Goal: Task Accomplishment & Management: Use online tool/utility

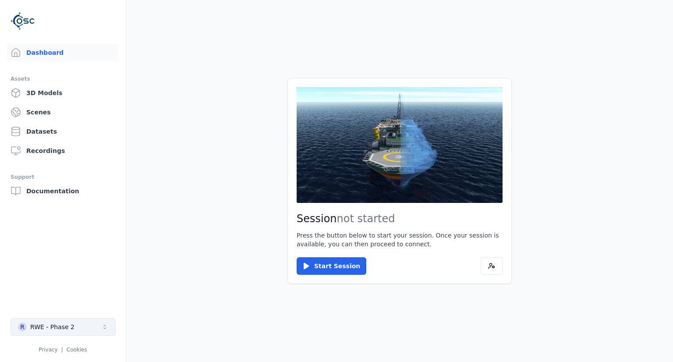
click at [101, 322] on button "R RWE - Phase 2" at bounding box center [63, 327] width 105 height 18
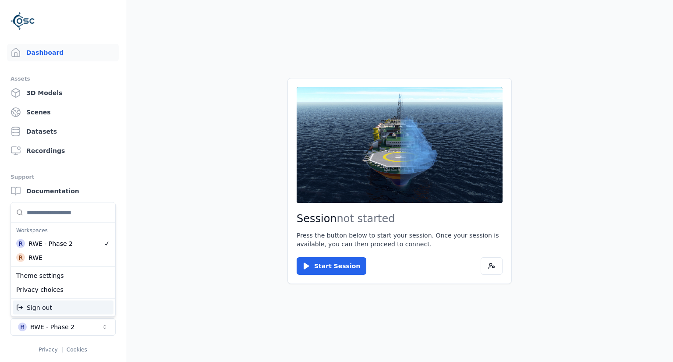
click at [195, 252] on html "Dashboard Assets 3D Models Scenes Datasets Recordings Support Documentation R R…" at bounding box center [336, 181] width 673 height 362
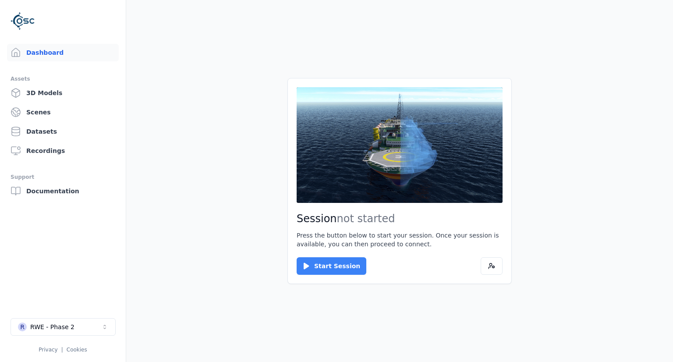
click at [320, 272] on button "Start Session" at bounding box center [332, 266] width 70 height 18
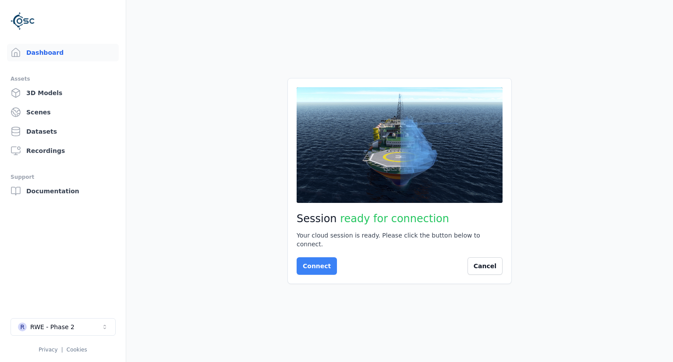
click at [331, 258] on button "Connect" at bounding box center [317, 266] width 40 height 18
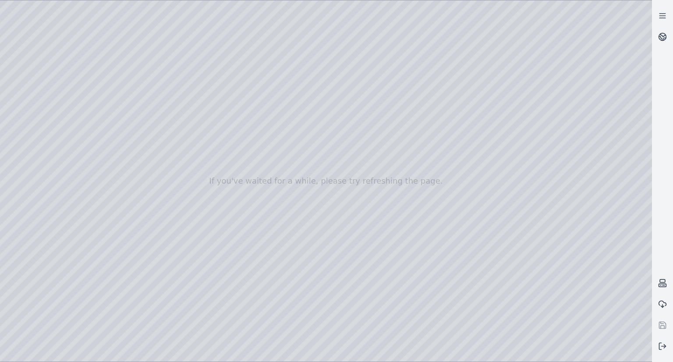
click at [26, 76] on div at bounding box center [326, 180] width 652 height 361
click at [666, 22] on link at bounding box center [662, 15] width 21 height 21
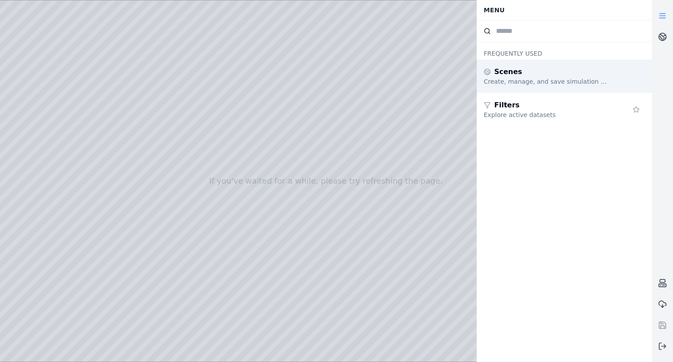
click at [568, 81] on div "Create, manage, and save simulation scenes" at bounding box center [547, 81] width 126 height 9
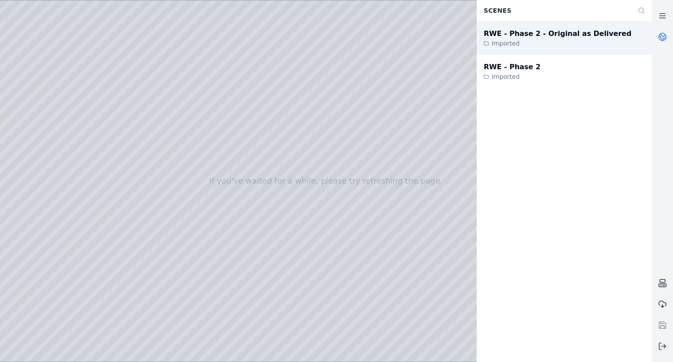
click at [574, 39] on div "Imported" at bounding box center [558, 43] width 148 height 9
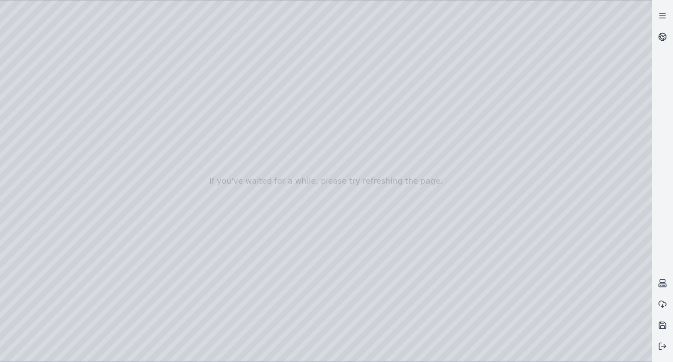
drag, startPoint x: 301, startPoint y: 241, endPoint x: 337, endPoint y: 264, distance: 42.3
click at [335, 266] on div at bounding box center [326, 180] width 652 height 361
click at [50, 144] on div at bounding box center [326, 180] width 652 height 361
drag, startPoint x: 301, startPoint y: 213, endPoint x: 388, endPoint y: 255, distance: 96.0
click at [385, 255] on div at bounding box center [326, 180] width 652 height 361
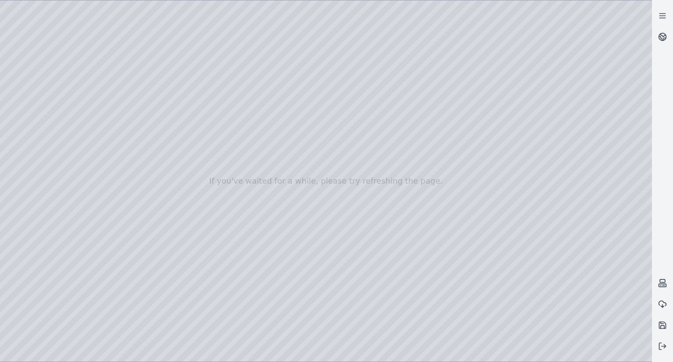
drag, startPoint x: 364, startPoint y: 195, endPoint x: 475, endPoint y: 222, distance: 113.9
click at [663, 32] on icon at bounding box center [662, 36] width 9 height 9
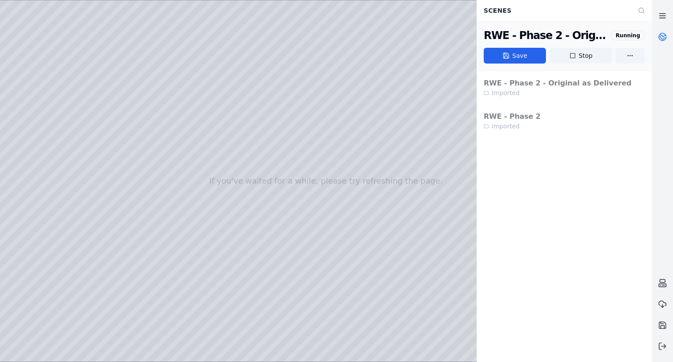
click at [659, 14] on icon at bounding box center [662, 15] width 9 height 9
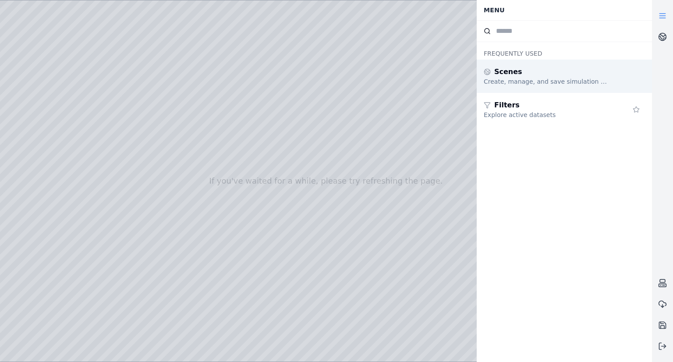
click at [600, 67] on div "Scenes" at bounding box center [547, 72] width 126 height 11
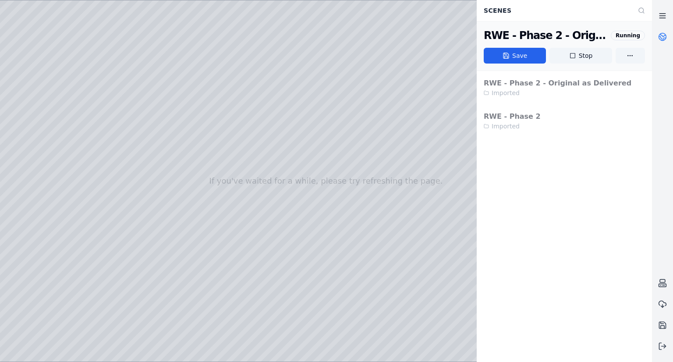
click at [663, 20] on icon at bounding box center [662, 15] width 9 height 9
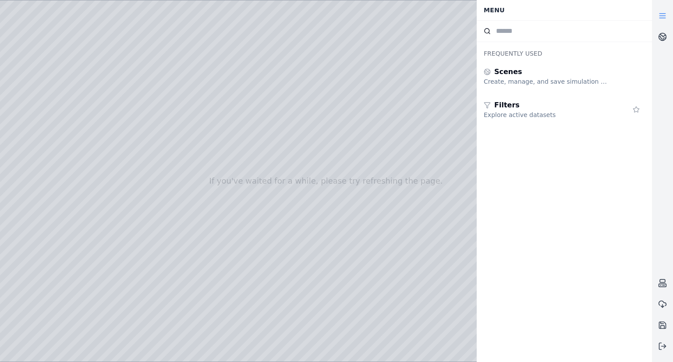
click at [469, 228] on div at bounding box center [326, 180] width 652 height 361
click at [40, 76] on div at bounding box center [326, 180] width 652 height 361
click at [49, 78] on div at bounding box center [326, 180] width 652 height 361
click at [42, 101] on div at bounding box center [326, 180] width 652 height 361
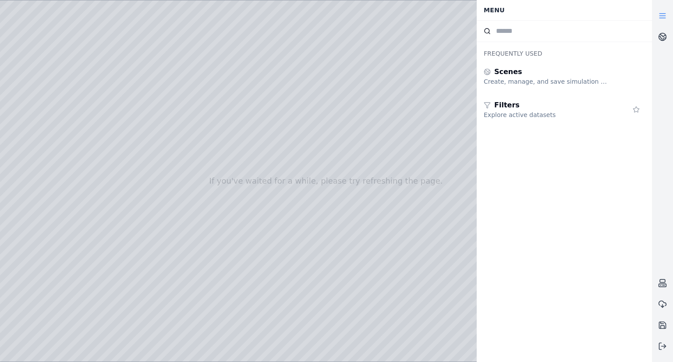
click at [161, 54] on div at bounding box center [326, 180] width 652 height 361
click at [124, 127] on div at bounding box center [326, 180] width 652 height 361
click at [130, 59] on div at bounding box center [326, 180] width 652 height 361
click at [119, 107] on div at bounding box center [326, 180] width 652 height 361
click at [142, 51] on div at bounding box center [326, 180] width 652 height 361
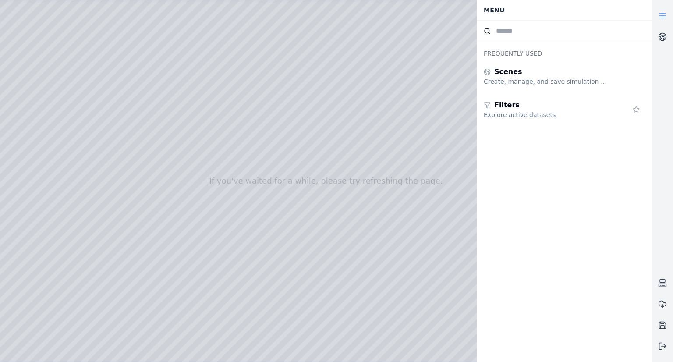
click at [113, 115] on div at bounding box center [326, 180] width 652 height 361
click at [136, 58] on div at bounding box center [326, 180] width 652 height 361
click at [107, 125] on div at bounding box center [326, 180] width 652 height 361
click at [137, 53] on div at bounding box center [326, 180] width 652 height 361
click at [131, 65] on div at bounding box center [326, 180] width 652 height 361
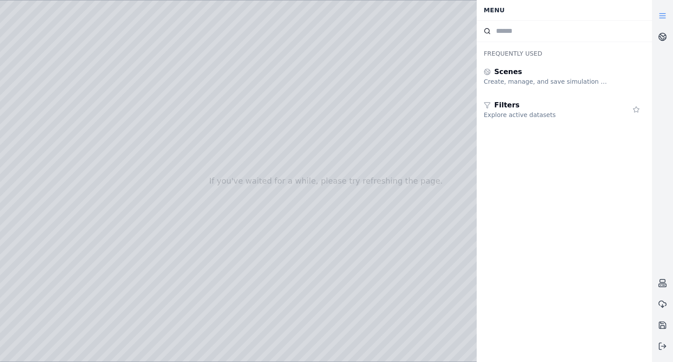
click at [142, 57] on div at bounding box center [326, 180] width 652 height 361
click at [128, 78] on div at bounding box center [326, 180] width 652 height 361
click at [138, 57] on div at bounding box center [326, 180] width 652 height 361
click at [121, 83] on div at bounding box center [326, 180] width 652 height 361
click at [133, 60] on div at bounding box center [326, 180] width 652 height 361
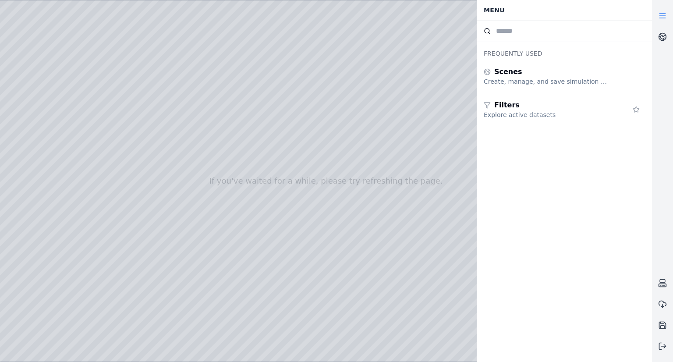
click at [113, 94] on div at bounding box center [326, 180] width 652 height 361
click at [132, 58] on div at bounding box center [326, 180] width 652 height 361
click at [112, 105] on div at bounding box center [326, 180] width 652 height 361
click at [128, 57] on div at bounding box center [326, 180] width 652 height 361
click at [113, 115] on div at bounding box center [326, 180] width 652 height 361
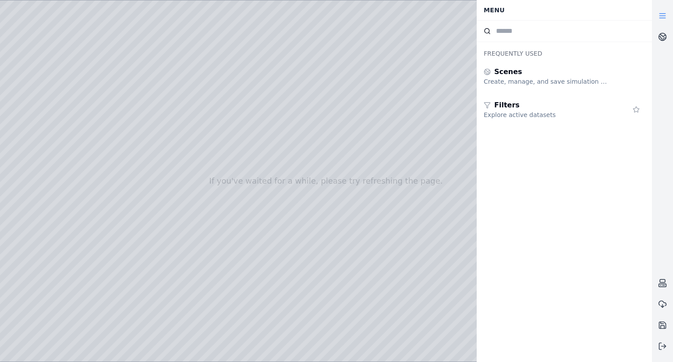
click at [120, 59] on div at bounding box center [326, 180] width 652 height 361
click at [468, 190] on div at bounding box center [326, 180] width 652 height 361
click at [447, 220] on div at bounding box center [326, 180] width 652 height 361
click at [68, 24] on div at bounding box center [326, 180] width 652 height 361
